Goal: Task Accomplishment & Management: Manage account settings

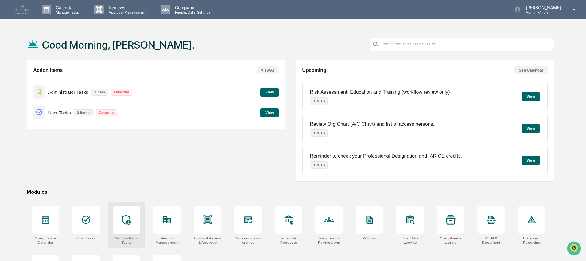
click at [125, 225] on div at bounding box center [127, 220] width 28 height 28
click at [247, 226] on div at bounding box center [248, 220] width 28 height 28
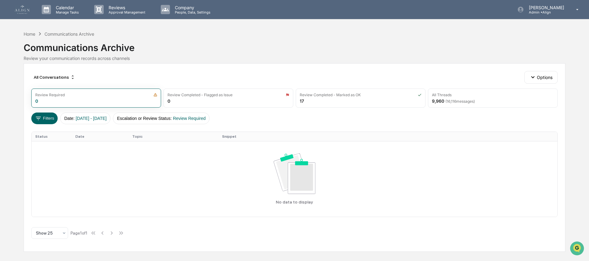
click at [23, 10] on img at bounding box center [22, 9] width 15 height 9
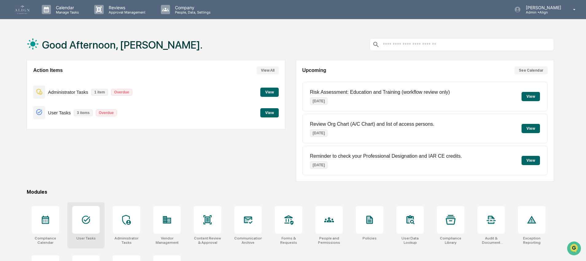
click at [80, 233] on div "User Tasks" at bounding box center [85, 225] width 37 height 46
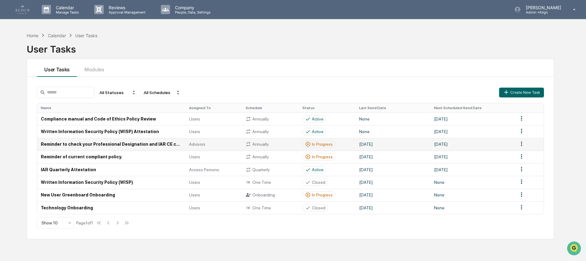
click at [99, 146] on td "Reminder to check your Professional Designation and IAR CE credits." at bounding box center [111, 144] width 148 height 13
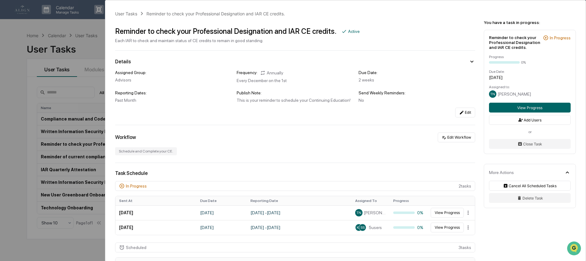
scroll to position [1, 0]
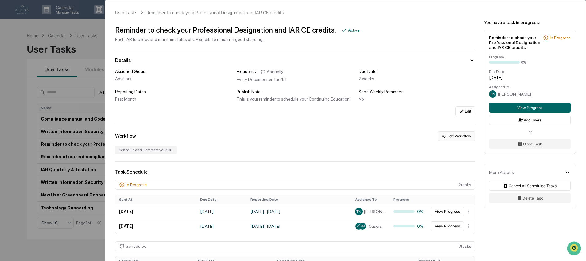
click at [450, 137] on button "Edit Workflow" at bounding box center [456, 136] width 37 height 10
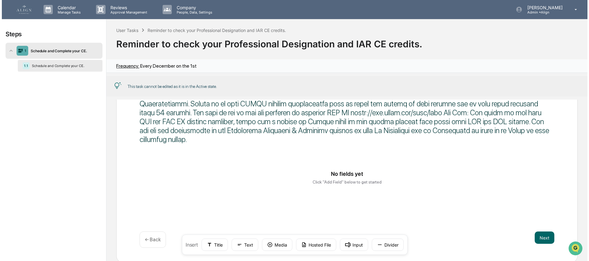
scroll to position [70, 0]
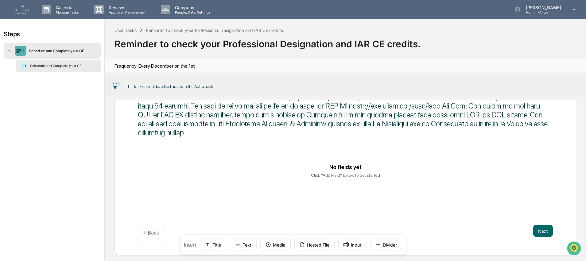
click at [244, 114] on div at bounding box center [345, 97] width 415 height 80
drag, startPoint x: 244, startPoint y: 114, endPoint x: 255, endPoint y: 119, distance: 11.8
click at [245, 114] on div at bounding box center [345, 97] width 415 height 80
click at [255, 119] on div at bounding box center [345, 97] width 415 height 80
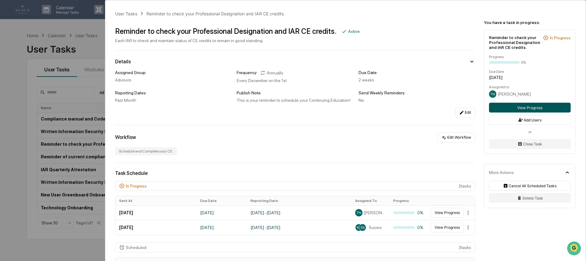
click at [523, 112] on button "View Progress" at bounding box center [530, 107] width 82 height 10
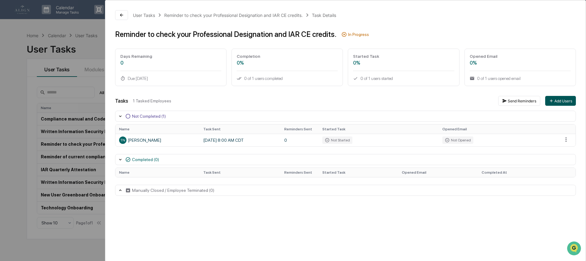
click at [559, 100] on button "Add Users" at bounding box center [560, 101] width 31 height 10
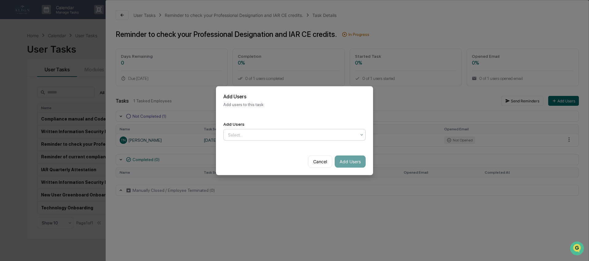
click at [281, 136] on div at bounding box center [292, 134] width 128 height 6
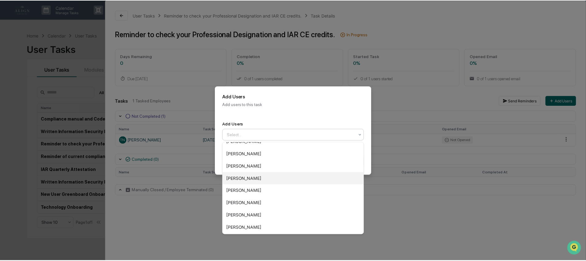
scroll to position [82, 0]
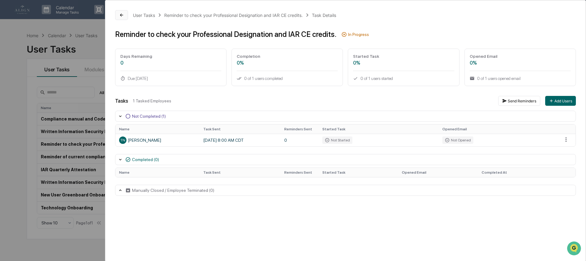
click at [122, 13] on icon at bounding box center [121, 15] width 5 height 5
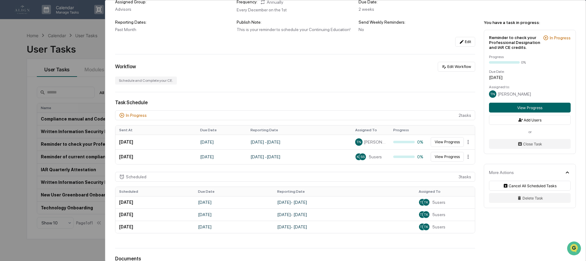
scroll to position [72, 0]
click at [466, 114] on div "In Progress 2 task s" at bounding box center [295, 114] width 360 height 10
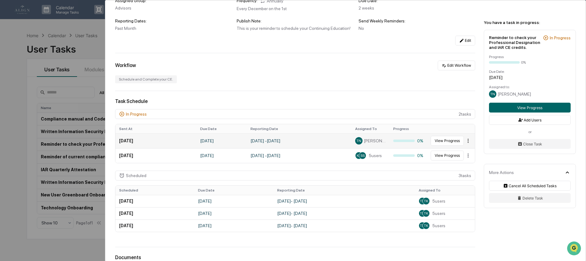
click at [465, 143] on html "Calendar Manage Tasks Reviews Approval Management Company People, Data, Setting…" at bounding box center [293, 130] width 586 height 261
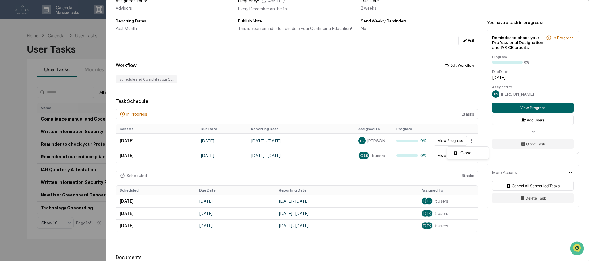
click at [469, 143] on html "Calendar Manage Tasks Reviews Approval Management Company People, Data, Setting…" at bounding box center [294, 130] width 589 height 261
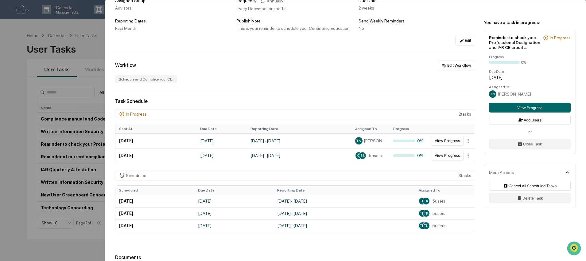
click at [262, 106] on div "Task Schedule In Progress 2 task s Sent At Due Date Reporting Date Assigned To …" at bounding box center [295, 168] width 360 height 141
click at [220, 215] on td "[DATE]" at bounding box center [233, 213] width 79 height 12
click at [219, 201] on td "[DATE]" at bounding box center [233, 201] width 79 height 12
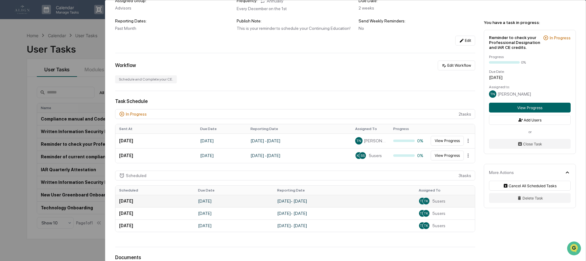
click at [387, 200] on td "November 1, 2025 - November 30, 2025" at bounding box center [344, 201] width 142 height 12
click at [329, 202] on td "November 1, 2025 - November 30, 2025" at bounding box center [344, 201] width 142 height 12
click at [141, 204] on td "[DATE]" at bounding box center [154, 201] width 79 height 12
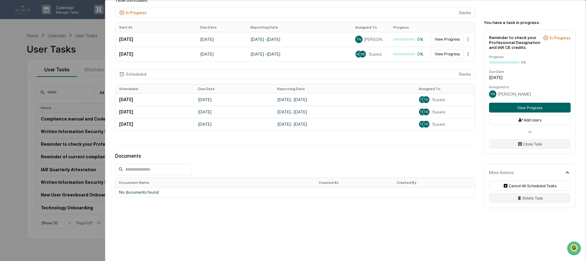
scroll to position [0, 0]
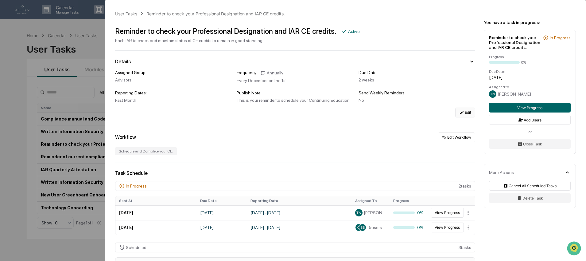
click at [463, 114] on button "Edit" at bounding box center [465, 112] width 20 height 10
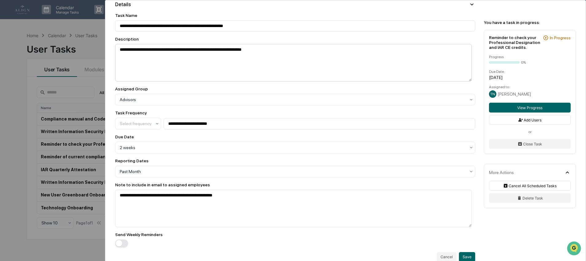
scroll to position [59, 0]
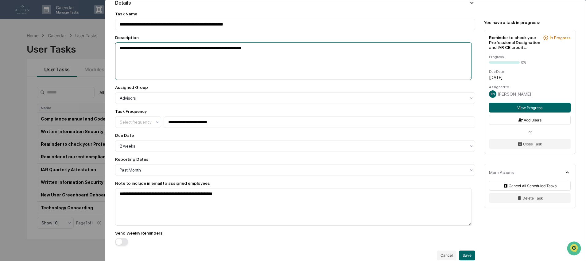
click at [297, 50] on textarea "**********" at bounding box center [293, 60] width 357 height 37
type textarea "**********"
click at [346, 28] on input "**********" at bounding box center [295, 24] width 360 height 11
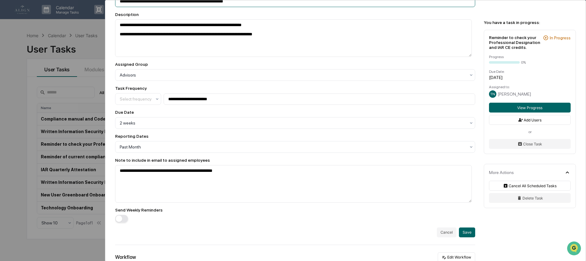
scroll to position [48, 0]
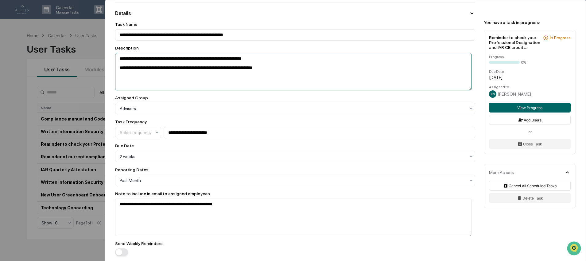
drag, startPoint x: 294, startPoint y: 71, endPoint x: 120, endPoint y: 71, distance: 174.0
click at [120, 71] on textarea "**********" at bounding box center [293, 71] width 357 height 37
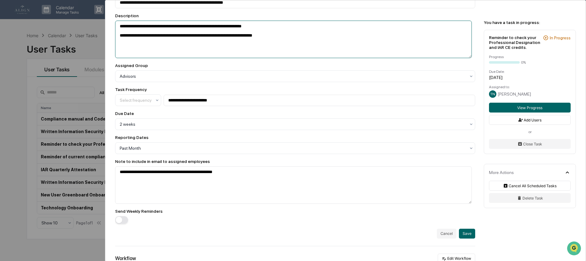
scroll to position [139, 0]
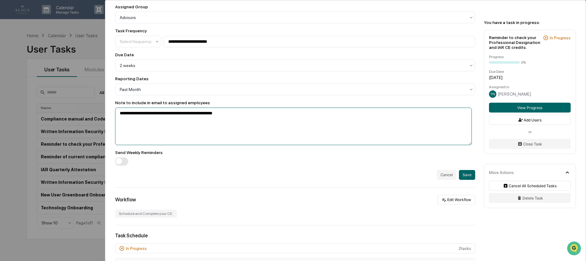
click at [141, 127] on textarea "**********" at bounding box center [293, 125] width 357 height 37
paste textarea "**********"
type textarea "**********"
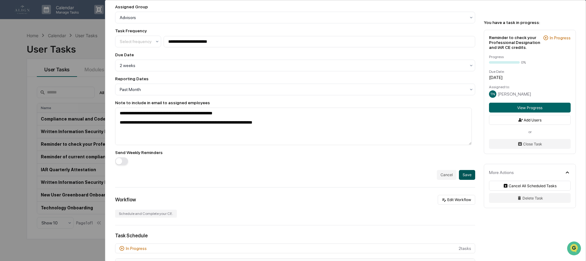
click at [462, 179] on button "Save" at bounding box center [467, 175] width 16 height 10
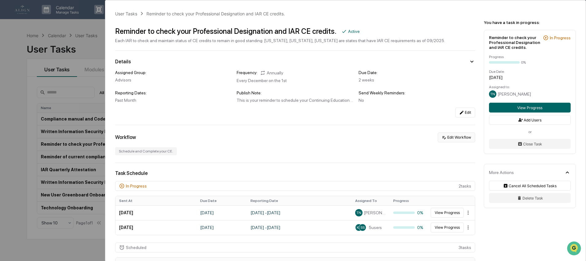
click at [456, 140] on button "Edit Workflow" at bounding box center [456, 137] width 37 height 10
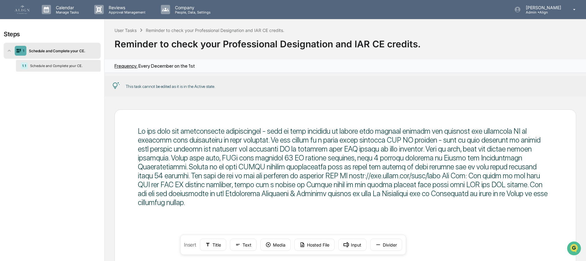
scroll to position [0, 0]
click at [78, 63] on div "1.1 Schedule and Complete your CE." at bounding box center [58, 66] width 85 height 12
click at [48, 50] on div "Schedule and Complete your CE." at bounding box center [62, 50] width 72 height 5
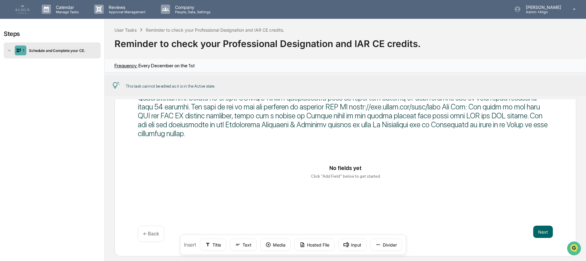
scroll to position [70, 0]
click at [245, 242] on button "Text" at bounding box center [243, 244] width 27 height 12
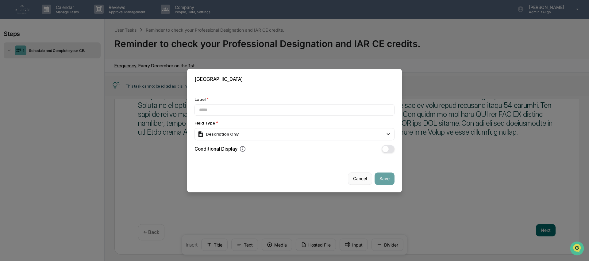
click at [363, 176] on button "Cancel" at bounding box center [360, 178] width 24 height 12
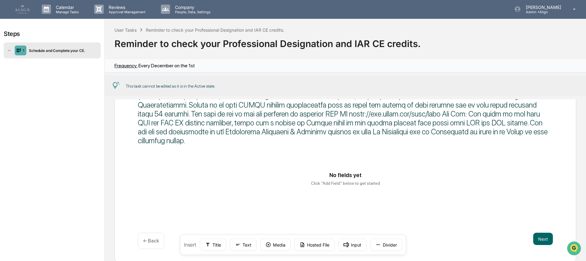
scroll to position [41, 0]
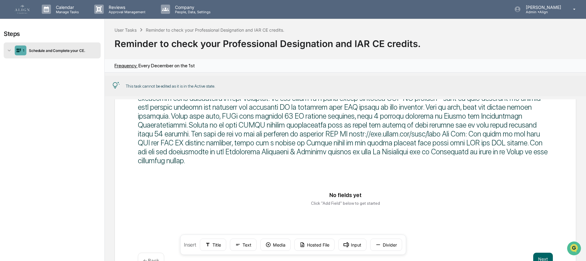
click at [21, 10] on img at bounding box center [22, 9] width 15 height 9
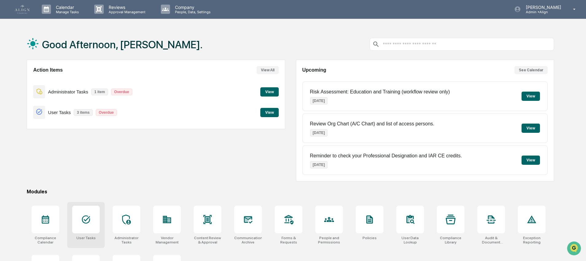
click at [83, 226] on div at bounding box center [86, 219] width 28 height 28
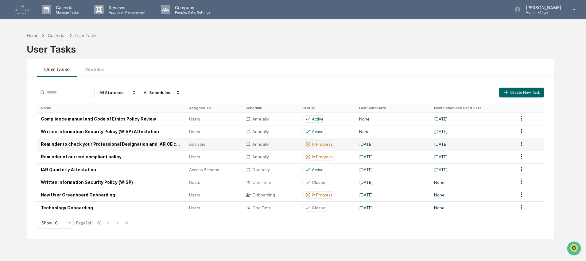
click at [139, 142] on td "Reminder to check your Professional Designation and IAR CE credits." at bounding box center [111, 144] width 148 height 13
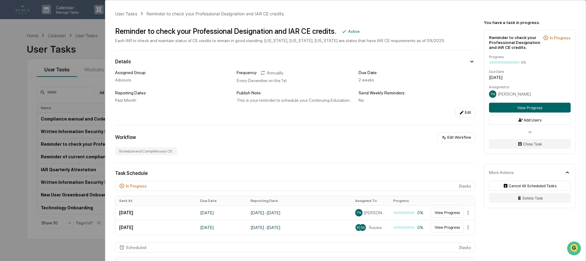
click at [17, 84] on div "User Tasks Reminder to check your Professional Designation and IAR CE credits. …" at bounding box center [293, 130] width 586 height 261
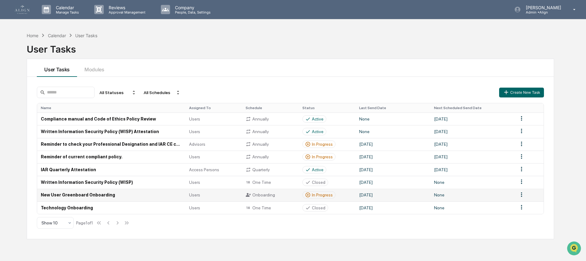
click at [85, 197] on td "New User Greenboard Onboarding" at bounding box center [111, 194] width 148 height 13
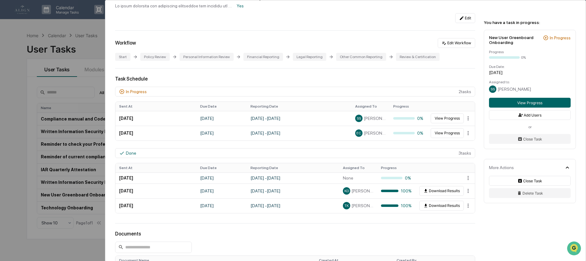
scroll to position [119, 0]
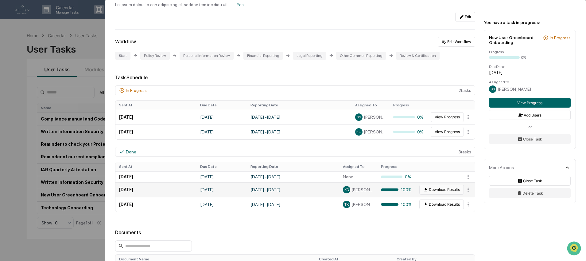
click at [423, 191] on icon at bounding box center [425, 189] width 5 height 5
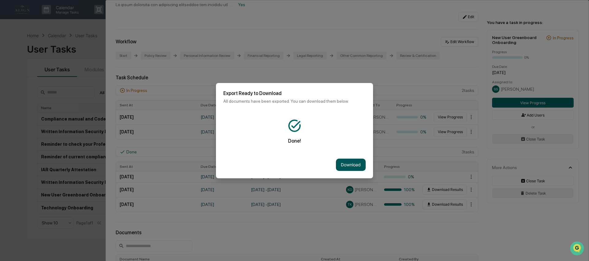
click at [347, 164] on button "Download" at bounding box center [351, 164] width 30 height 12
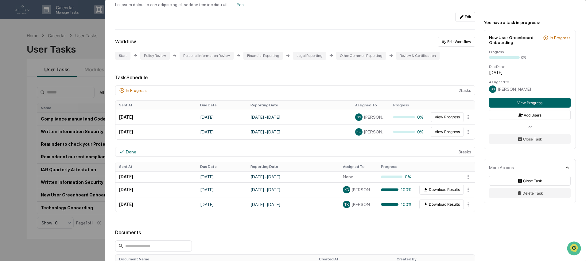
click at [2, 76] on div "User Tasks New User Greenboard Onboarding New User Greenboard Onboarding Active…" at bounding box center [293, 130] width 586 height 261
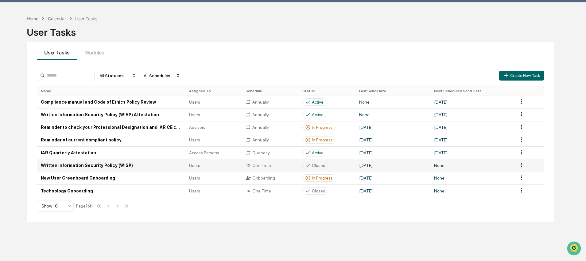
scroll to position [18, 0]
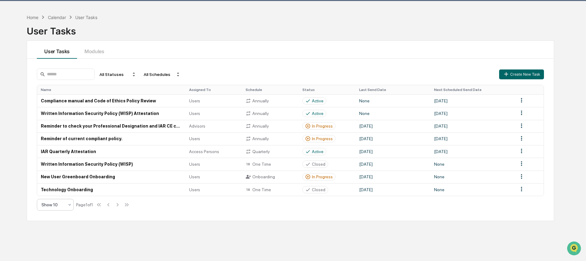
click at [64, 207] on div at bounding box center [52, 204] width 23 height 6
click at [53, 253] on div "Show 50" at bounding box center [55, 256] width 36 height 12
click at [86, 219] on div "All Statuses All Schedules Create New Task Name Assigned To Schedule Status Las…" at bounding box center [290, 140] width 527 height 162
click at [86, 190] on td "Technology Onboarding" at bounding box center [111, 189] width 148 height 13
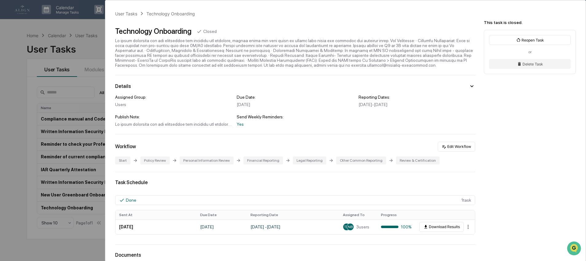
click at [12, 180] on div "User Tasks Technology Onboarding Technology Onboarding Closed Details Assigned …" at bounding box center [293, 130] width 586 height 261
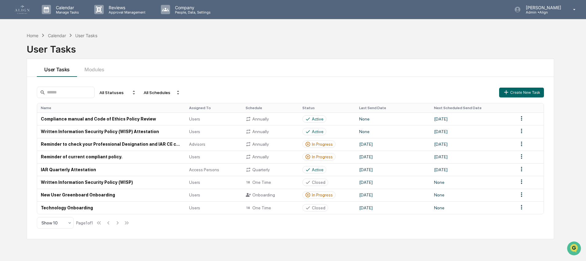
click at [253, 57] on div "Home Calendar User Tasks User Tasks User Tasks Modules All Statuses All Schedul…" at bounding box center [290, 159] width 546 height 261
click at [20, 10] on img at bounding box center [22, 9] width 15 height 9
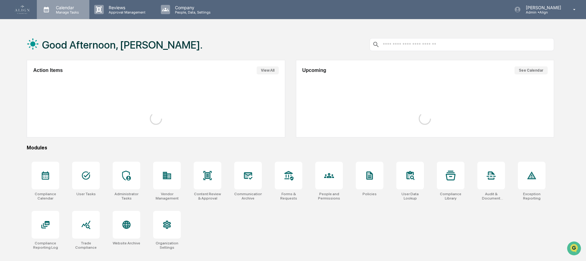
click at [77, 2] on div "Calendar Manage Tasks" at bounding box center [63, 9] width 52 height 19
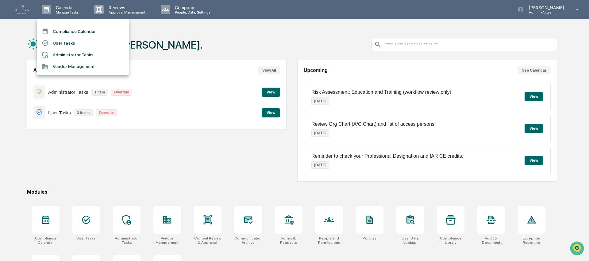
click at [85, 29] on li "Compliance Calendar" at bounding box center [83, 31] width 92 height 12
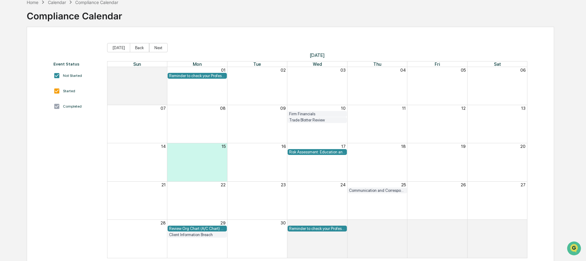
scroll to position [46, 0]
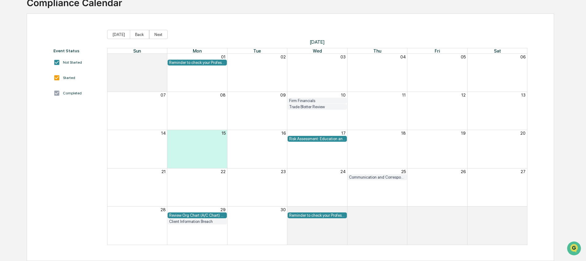
click at [177, 61] on div "Reminder to check your Professional Designation and IAR CE credits." at bounding box center [197, 62] width 56 height 5
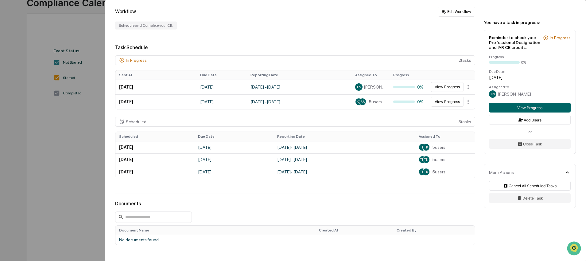
scroll to position [152, 0]
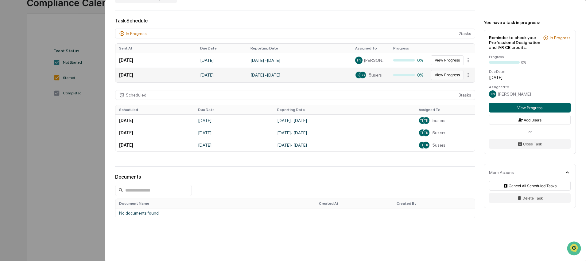
click at [446, 75] on button "View Progress" at bounding box center [447, 75] width 33 height 10
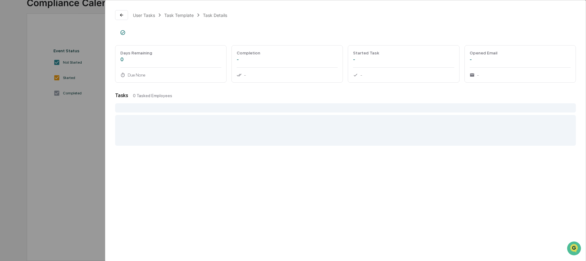
scroll to position [17, 0]
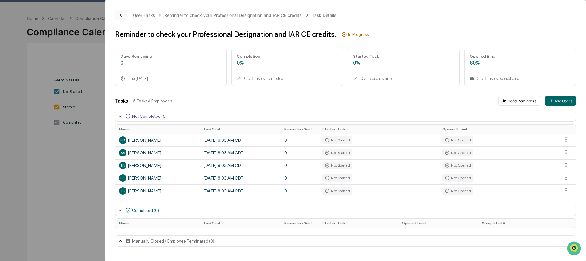
click at [126, 14] on button at bounding box center [121, 15] width 13 height 10
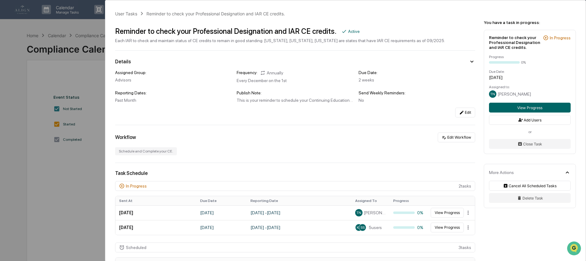
click at [91, 82] on div "User Tasks Reminder to check your Professional Designation and IAR CE credits. …" at bounding box center [293, 130] width 586 height 261
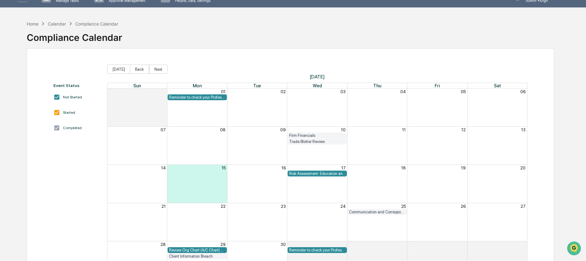
scroll to position [20, 0]
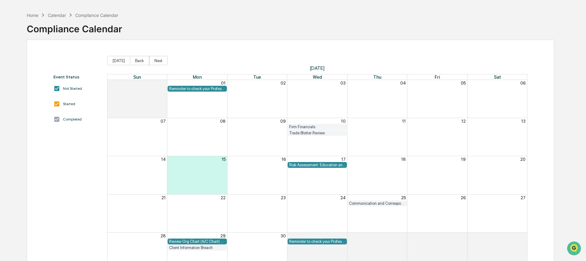
click at [321, 164] on div "Risk Assessment: Education and Training (workflow review only)" at bounding box center [317, 164] width 56 height 5
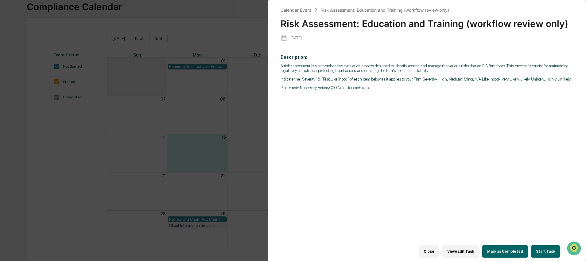
scroll to position [46, 0]
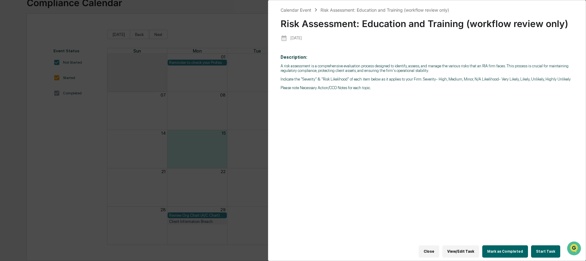
click at [458, 248] on button "View/Edit Task" at bounding box center [460, 251] width 37 height 12
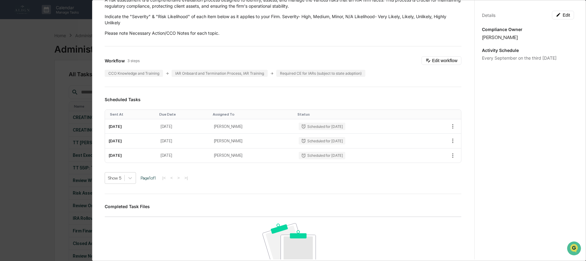
scroll to position [61, 0]
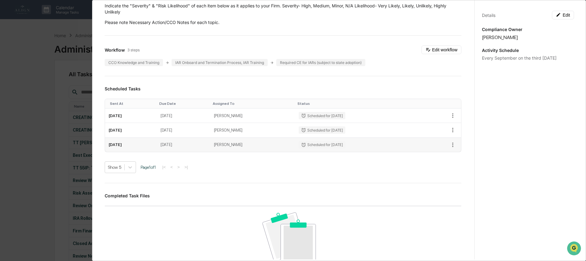
click at [207, 145] on td "[DATE]" at bounding box center [183, 144] width 53 height 14
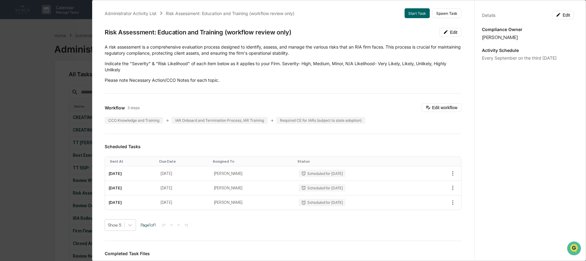
scroll to position [0, 0]
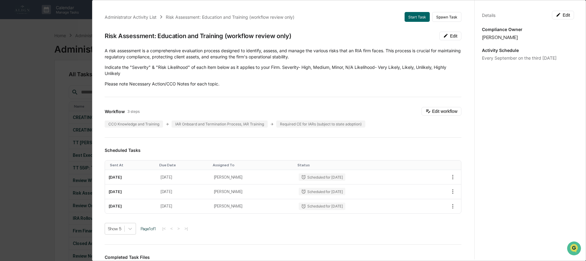
click at [28, 51] on div "Administrator Activity List Risk Assessment: Education and Training (workflow r…" at bounding box center [293, 130] width 586 height 261
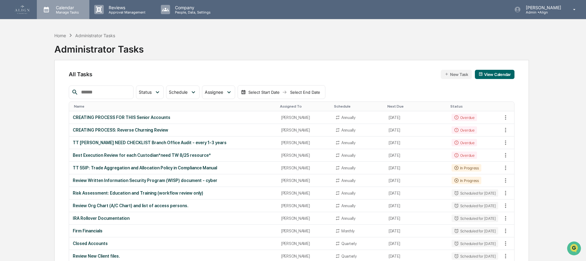
click at [54, 10] on p "Manage Tasks" at bounding box center [66, 12] width 31 height 4
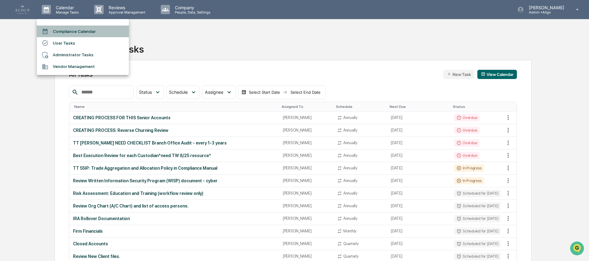
click at [72, 30] on li "Compliance Calendar" at bounding box center [83, 31] width 92 height 12
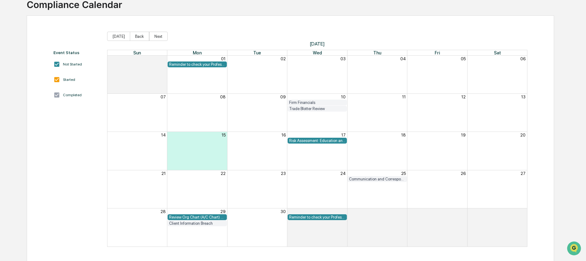
scroll to position [46, 0]
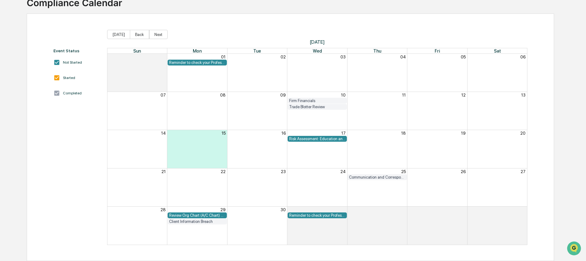
click at [198, 215] on div "Review Org Chart (A/C Chart) and list of access persons." at bounding box center [197, 215] width 56 height 5
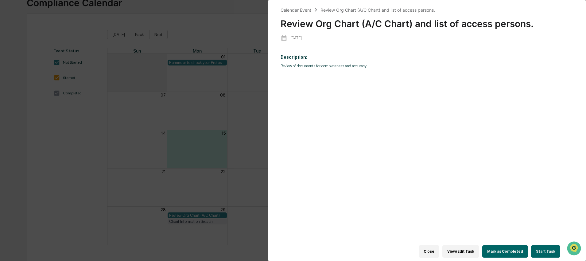
click at [215, 169] on div "Calendar Event Review Org Chart (A/C Chart) and list of access persons. Review …" at bounding box center [293, 130] width 586 height 261
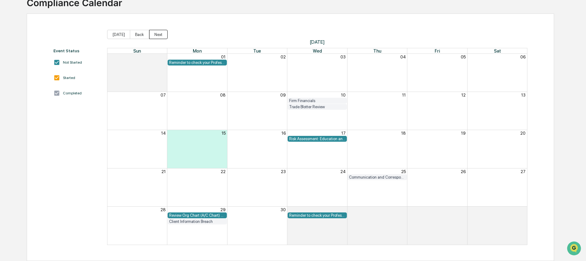
click at [158, 35] on button "Next" at bounding box center [158, 34] width 18 height 9
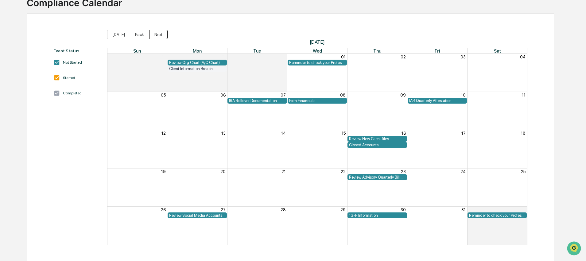
click at [158, 35] on button "Next" at bounding box center [158, 34] width 18 height 9
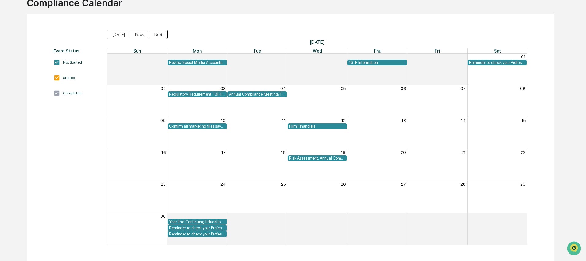
click at [158, 35] on button "Next" at bounding box center [158, 34] width 18 height 9
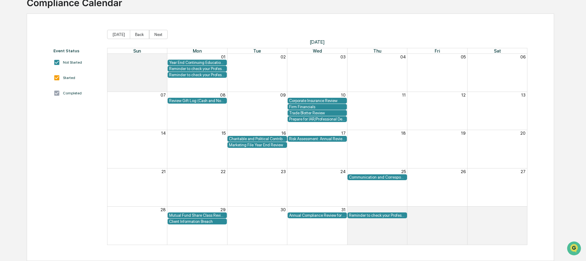
click at [98, 41] on div "Event Status Not Started Started Completed [DATE] Back Next [DATE] Sun Mon Tue …" at bounding box center [290, 137] width 474 height 215
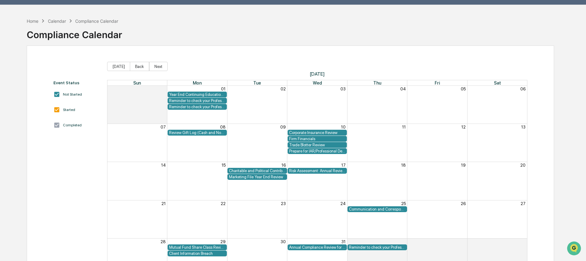
scroll to position [8, 0]
